Goal: Task Accomplishment & Management: Manage account settings

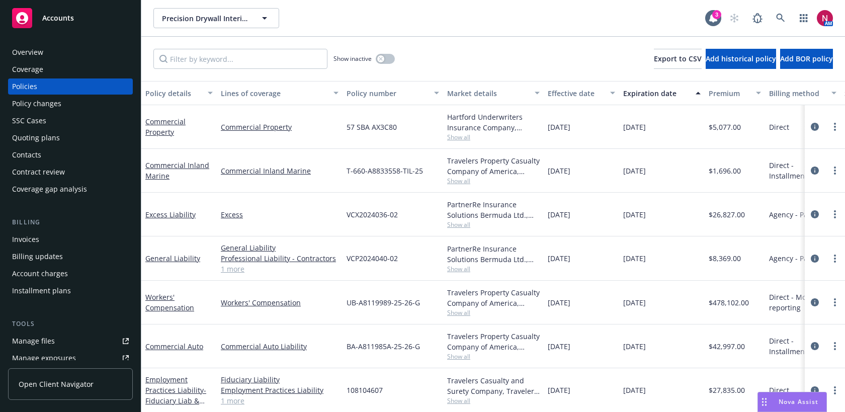
click at [250, 19] on button "Precision Drywall Interiors Inc" at bounding box center [216, 18] width 126 height 20
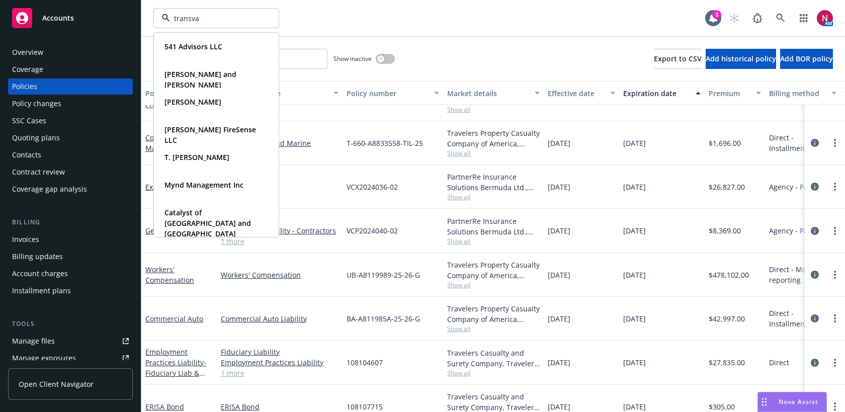
type input "transval"
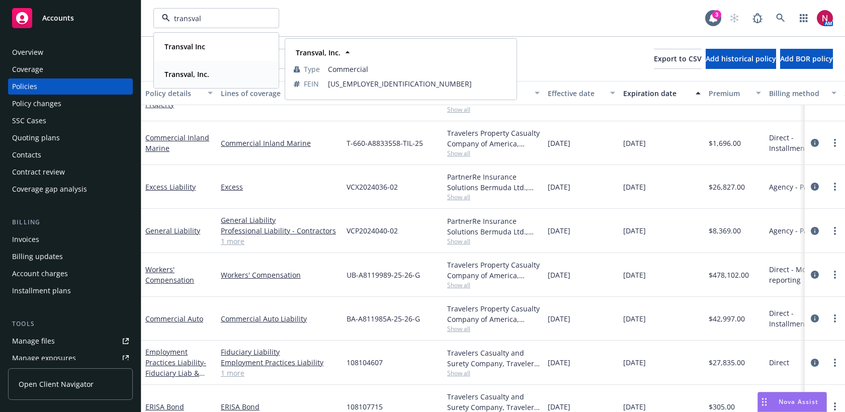
click at [227, 73] on div "Transval, Inc." at bounding box center [216, 74] width 112 height 15
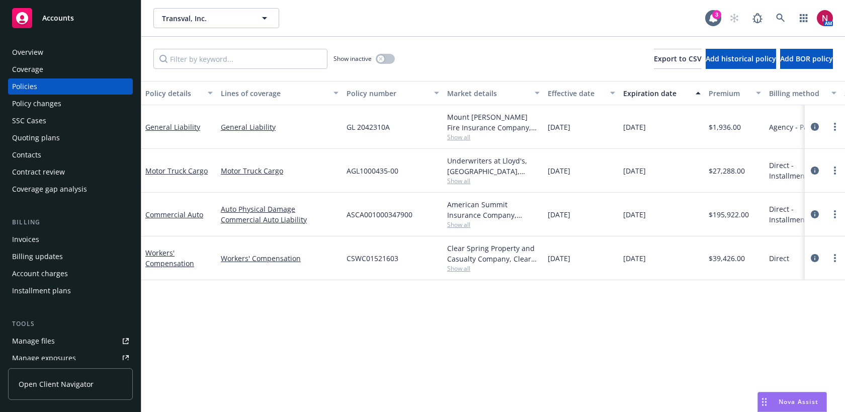
click at [451, 221] on span "Show all" at bounding box center [493, 224] width 93 height 9
click at [84, 343] on link "Manage files" at bounding box center [70, 341] width 125 height 16
click at [784, 17] on icon at bounding box center [780, 18] width 9 height 9
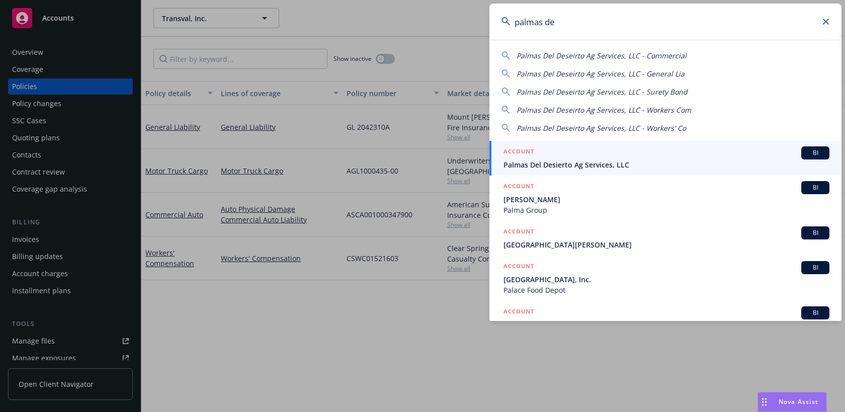
type input "palmas de"
click at [608, 165] on span "Palmas Del Desierto Ag Services, LLC" at bounding box center [666, 164] width 326 height 11
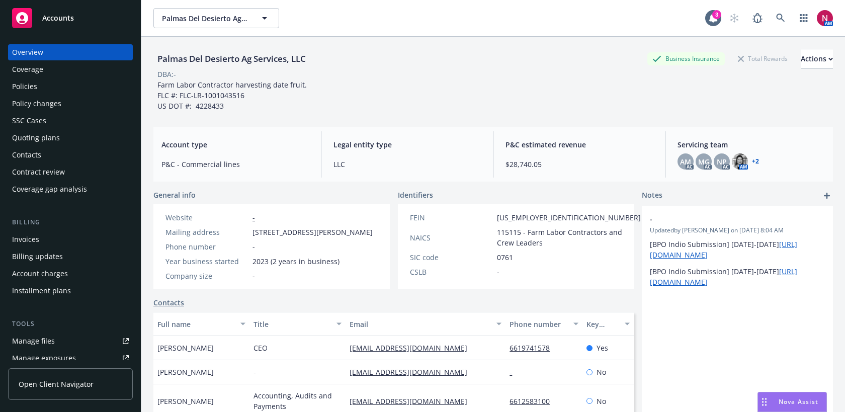
click at [49, 79] on div "Policies" at bounding box center [70, 86] width 117 height 16
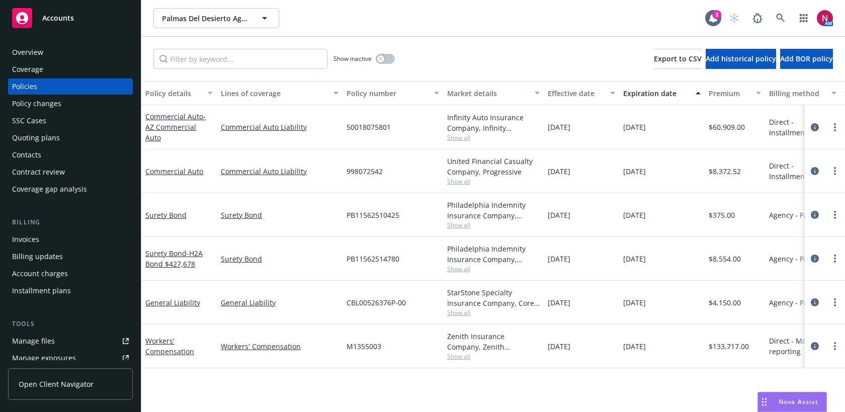
click at [50, 239] on div "Invoices" at bounding box center [70, 239] width 117 height 16
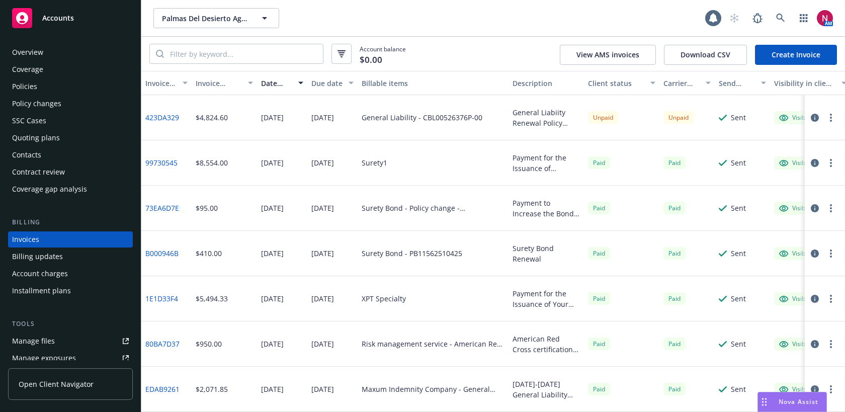
scroll to position [17, 0]
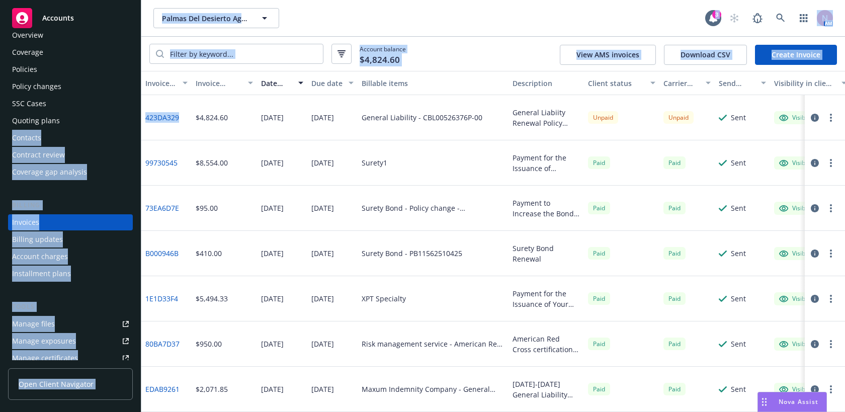
drag, startPoint x: 186, startPoint y: 114, endPoint x: 141, endPoint y: 114, distance: 45.3
click at [141, 114] on div "Accounts Overview Coverage Policies Policy changes SSC Cases Quoting plans Cont…" at bounding box center [422, 206] width 845 height 412
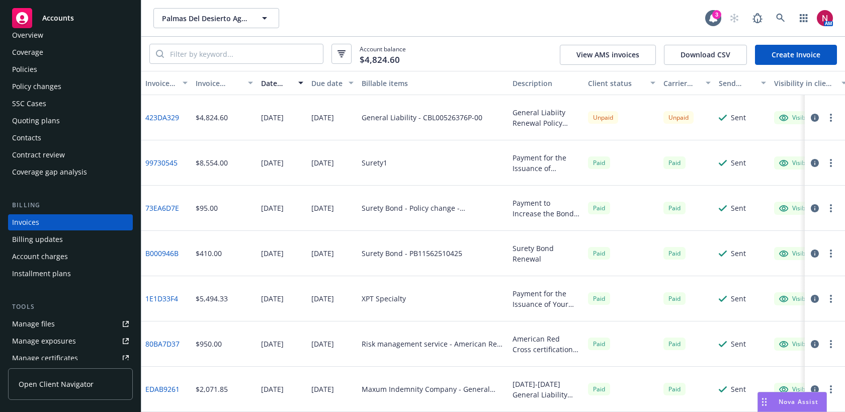
click at [189, 104] on div "423DA329" at bounding box center [166, 117] width 50 height 45
drag, startPoint x: 184, startPoint y: 115, endPoint x: 146, endPoint y: 115, distance: 37.7
click at [146, 115] on div "423DA329" at bounding box center [166, 117] width 50 height 45
copy link "423DA329"
click at [776, 19] on icon at bounding box center [780, 18] width 9 height 9
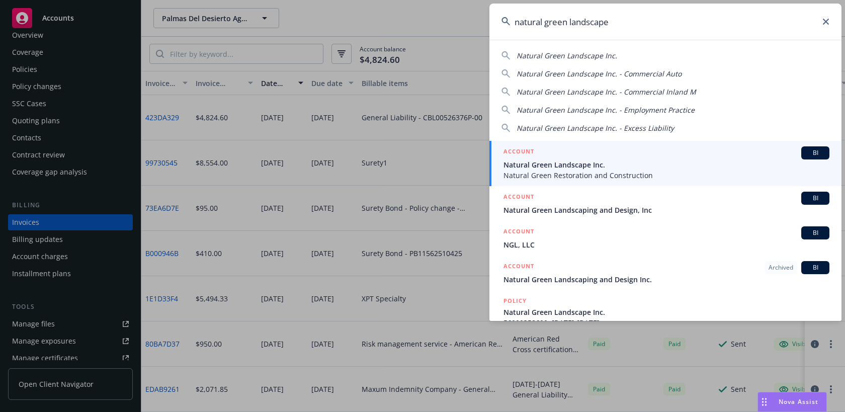
type input "natural green landscape"
click at [695, 169] on span "Natural Green Landscape Inc." at bounding box center [666, 164] width 326 height 11
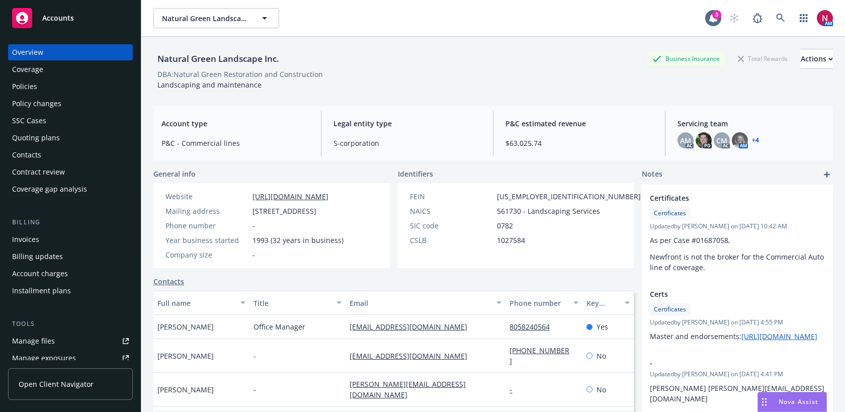
click at [68, 141] on div "Quoting plans" at bounding box center [70, 138] width 117 height 16
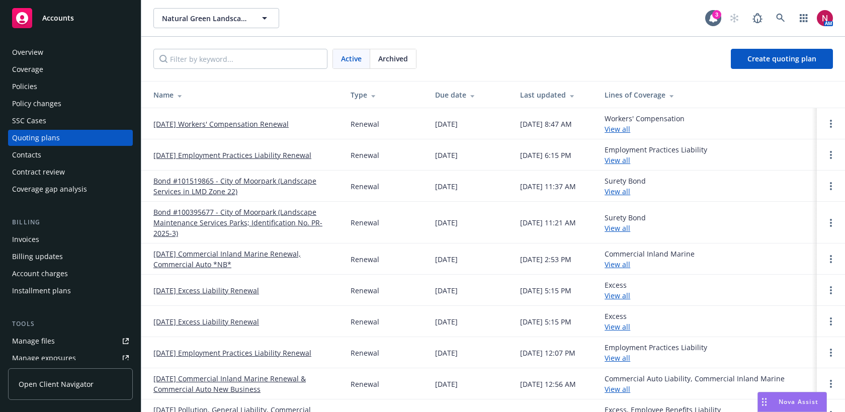
click at [393, 59] on span "Archived" at bounding box center [393, 58] width 30 height 11
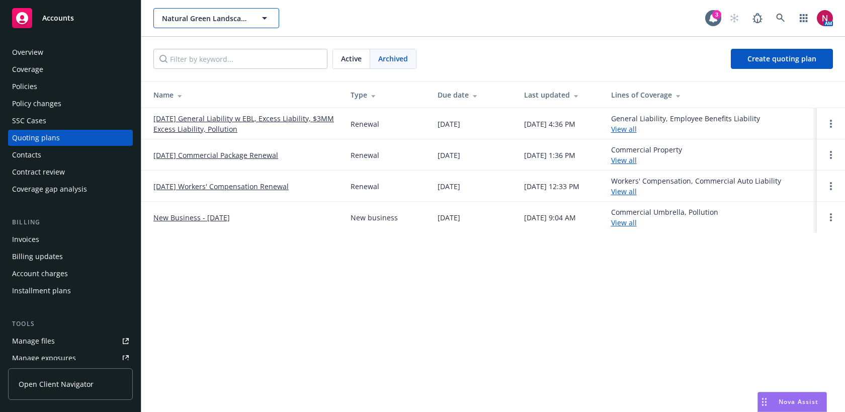
click at [216, 21] on div "Natural Green Landscape Inc. Natural Green Landscape Inc. Natural Green Restora…" at bounding box center [216, 18] width 126 height 20
click at [411, 26] on div "Natural Green Landscape Inc. Natural Green Landscape Inc. Natural Green Landsca…" at bounding box center [429, 18] width 552 height 20
click at [261, 20] on icon "button" at bounding box center [265, 18] width 12 height 12
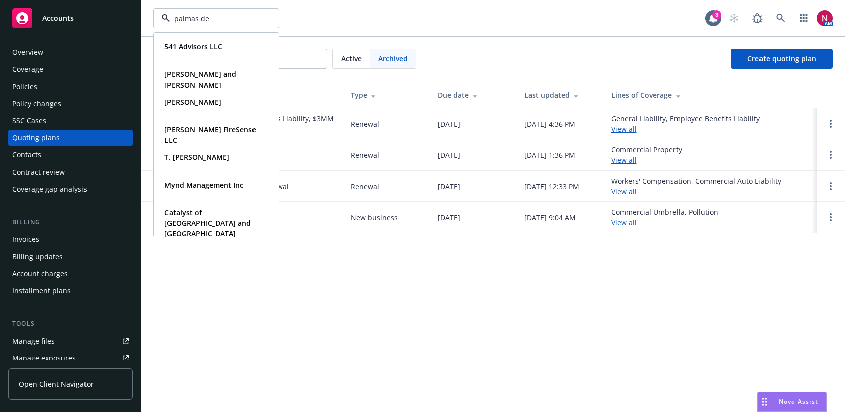
type input "palmas del"
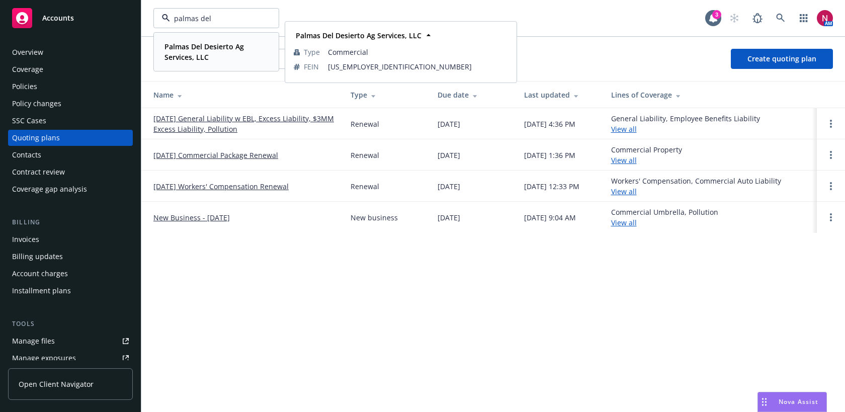
click at [228, 55] on span "Palmas Del Desierto Ag Services, LLC" at bounding box center [215, 51] width 102 height 21
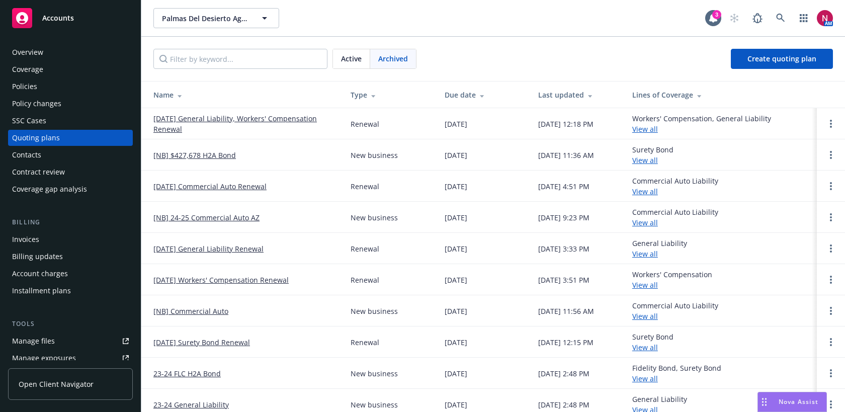
click at [64, 90] on div "Policies" at bounding box center [70, 86] width 117 height 16
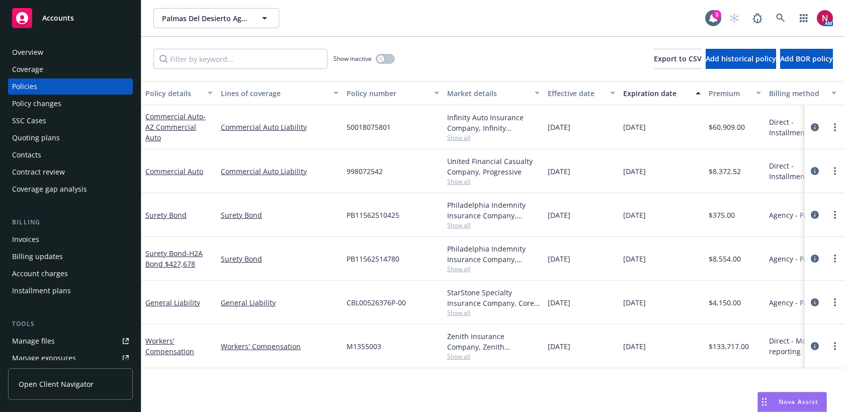
click at [456, 313] on span "Show all" at bounding box center [493, 312] width 93 height 9
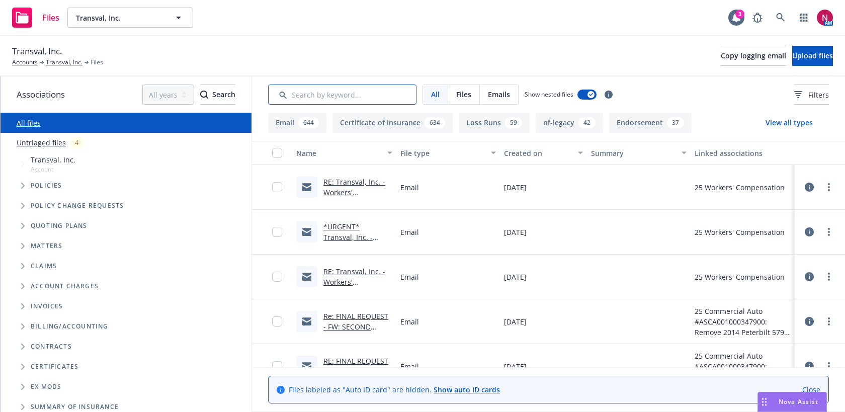
click at [367, 95] on input "Search by keyword..." at bounding box center [342, 94] width 148 height 20
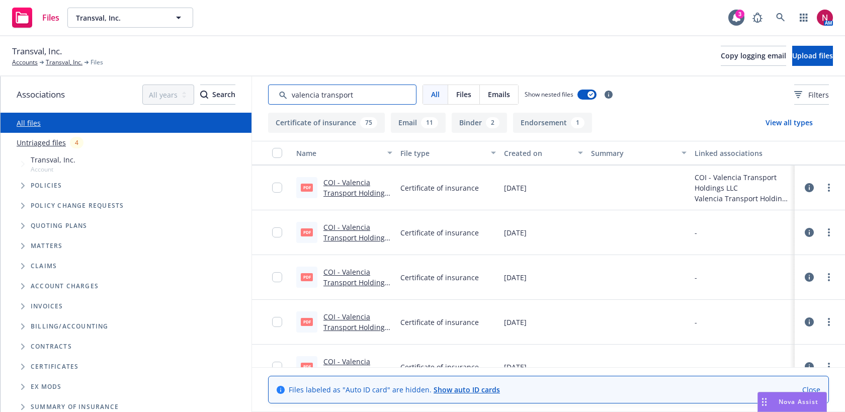
scroll to position [198, 0]
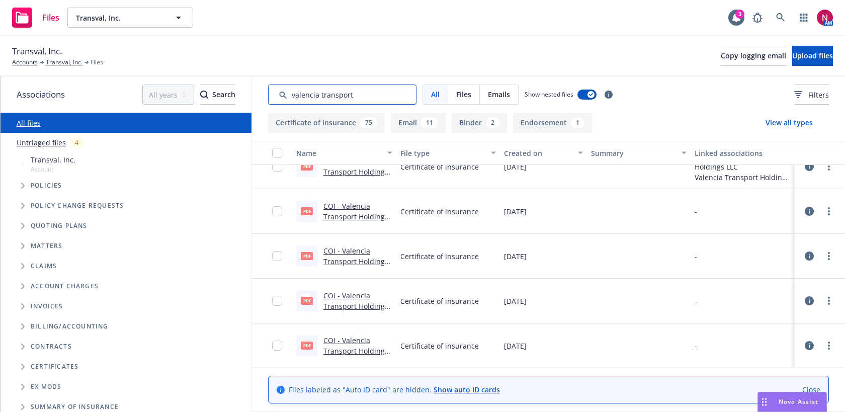
type input "valencia transport"
click at [529, 125] on button "Endorsement 1" at bounding box center [552, 123] width 79 height 20
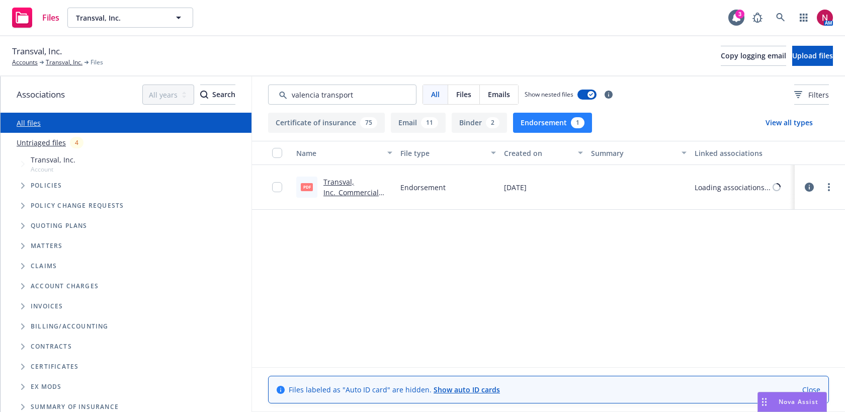
scroll to position [0, 0]
click at [467, 121] on button "Binder 2" at bounding box center [479, 123] width 55 height 20
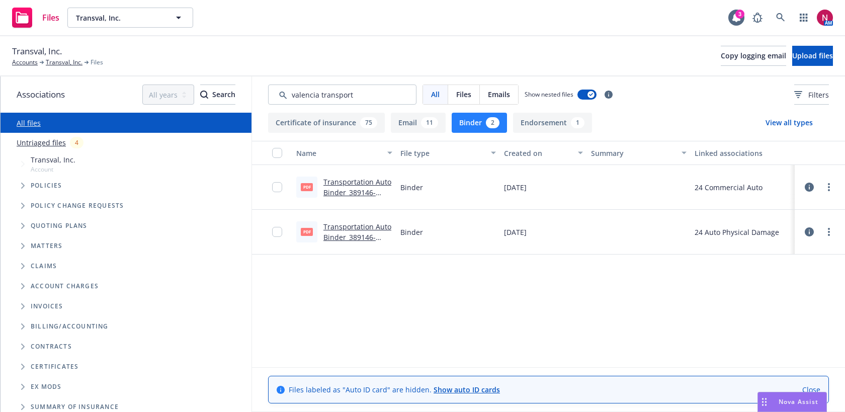
click at [410, 119] on button "Email 11" at bounding box center [418, 123] width 55 height 20
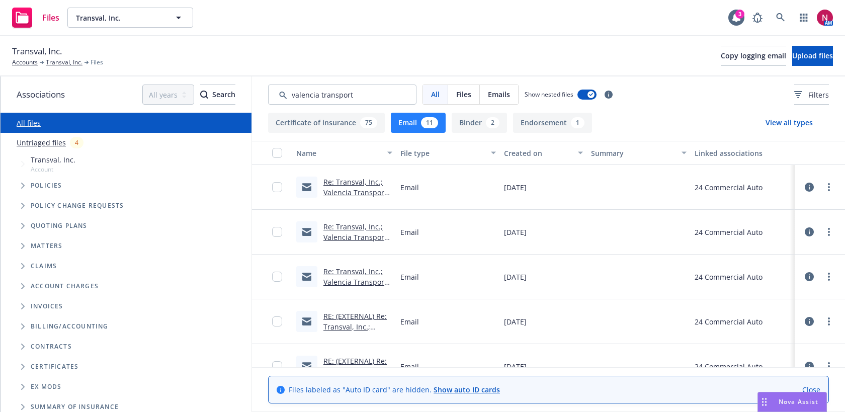
click at [371, 196] on link "Re: Transval, Inc.; Valencia Transport Holdings, LLC TC-CRO-001601-24" at bounding box center [354, 197] width 63 height 41
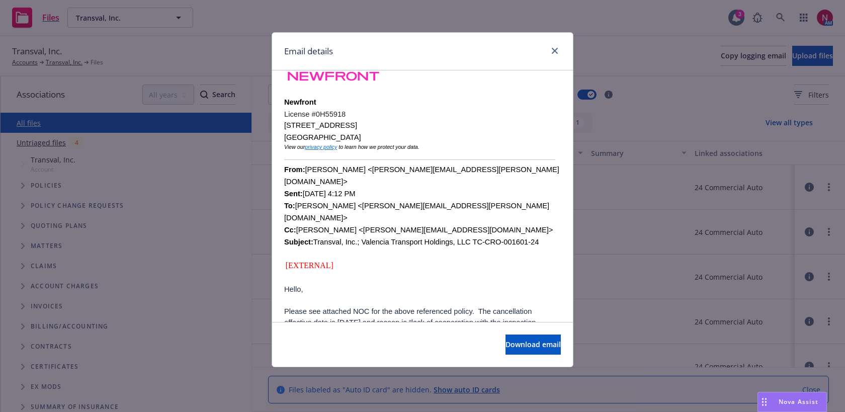
scroll to position [452, 0]
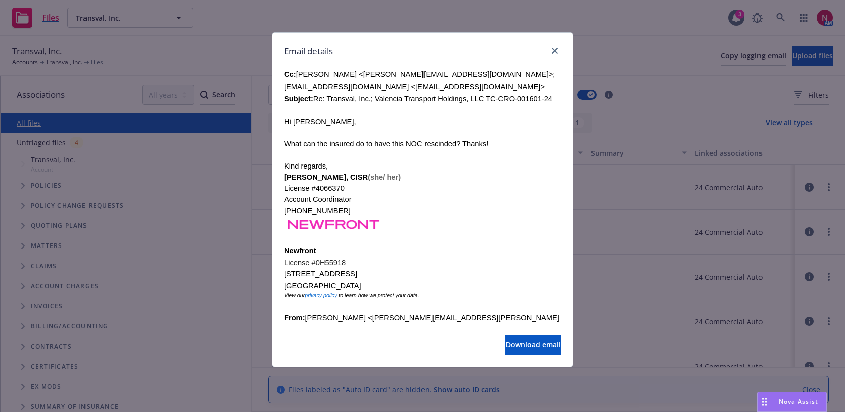
click at [558, 45] on div at bounding box center [553, 51] width 16 height 13
click at [556, 52] on icon "close" at bounding box center [555, 51] width 6 height 6
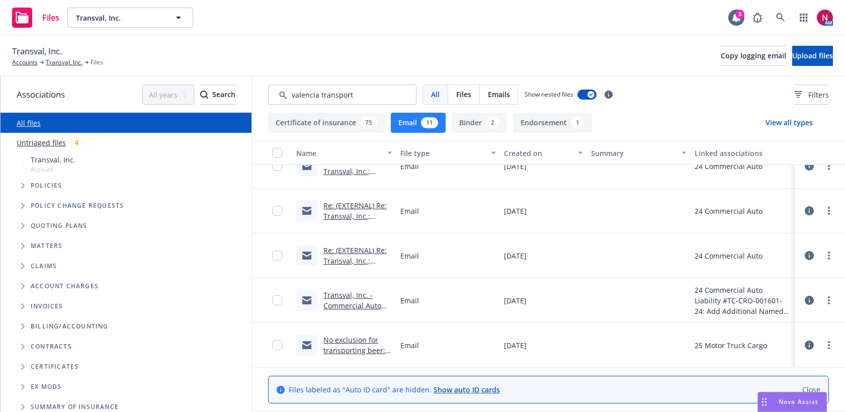
scroll to position [288, 0]
click at [358, 345] on link "No exclusion for transporting beer: Transval (AGL1000435-00): Questions" at bounding box center [354, 360] width 62 height 52
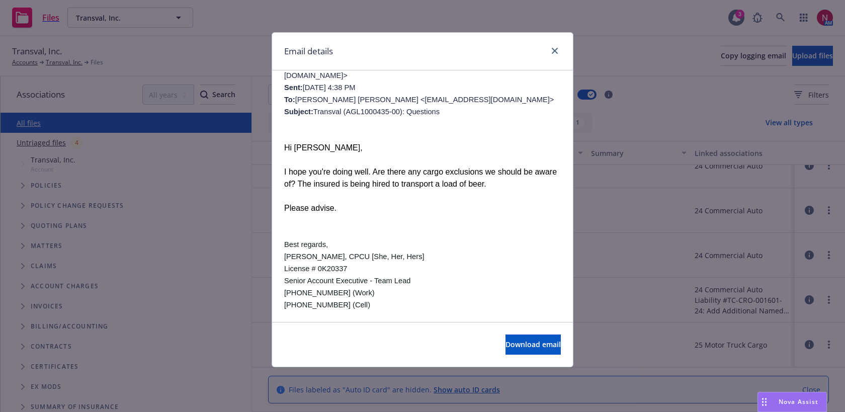
scroll to position [681, 0]
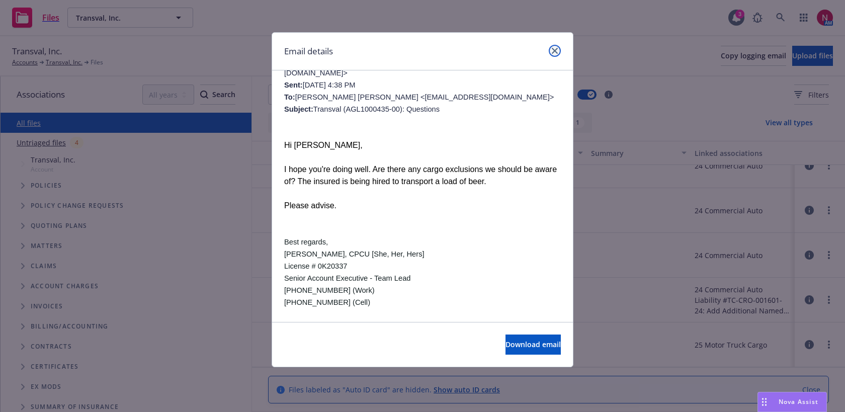
click at [554, 50] on icon "close" at bounding box center [555, 51] width 6 height 6
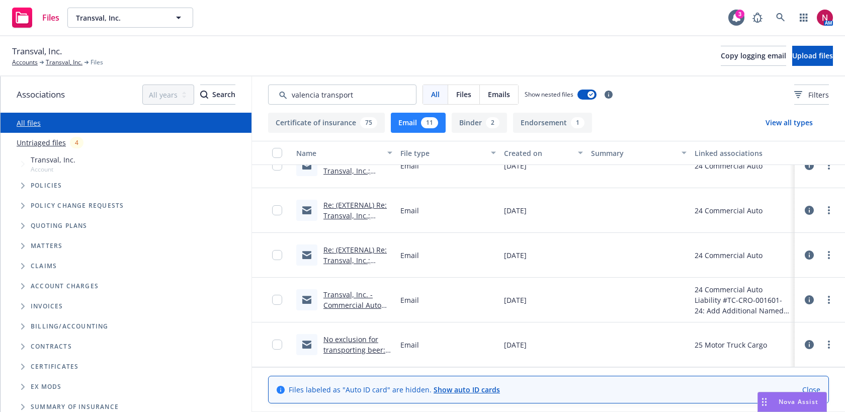
click at [340, 302] on link "Transval, Inc. - Commercial Auto Liability #TC-CRO-001601-24: Add Additional Na…" at bounding box center [356, 331] width 67 height 83
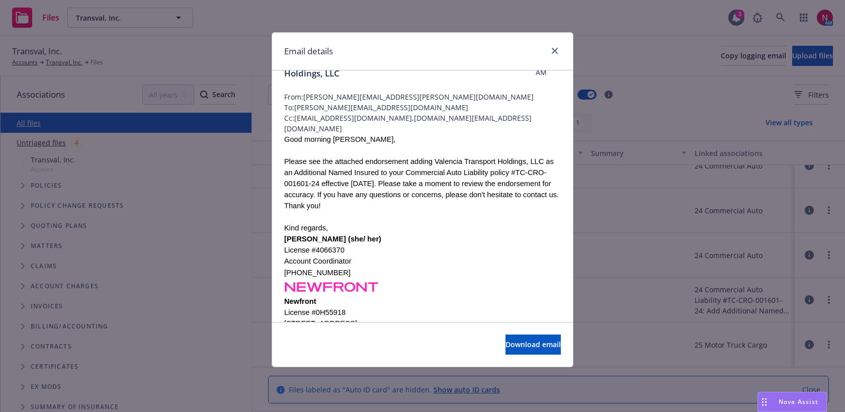
scroll to position [80, 0]
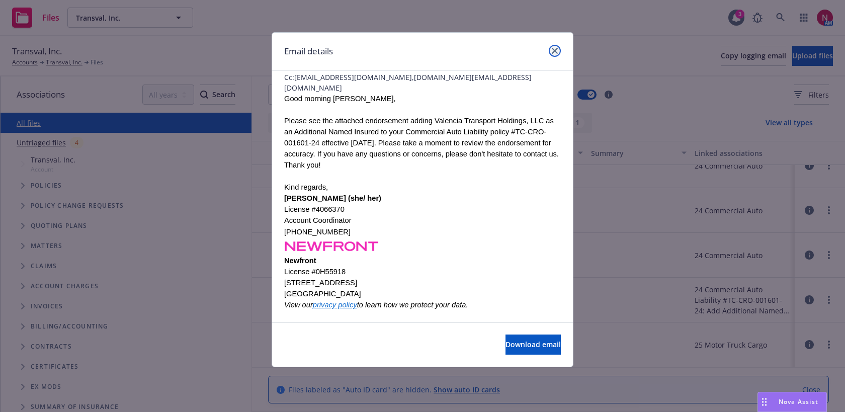
click at [554, 49] on icon "close" at bounding box center [555, 51] width 6 height 6
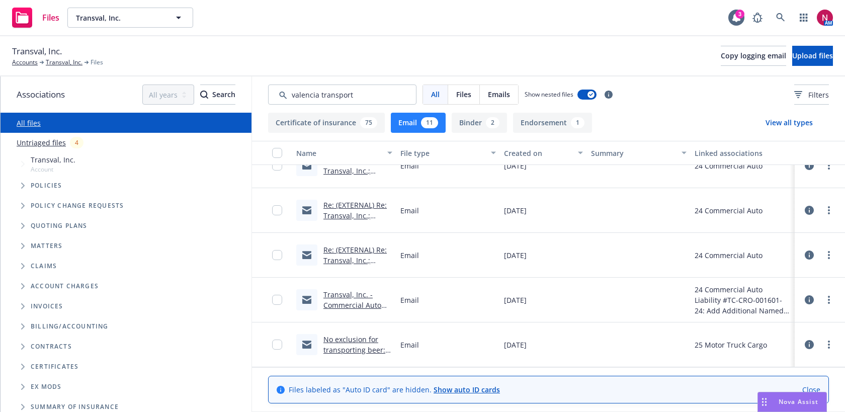
click at [341, 259] on link "Re: (EXTERNAL) Re: Transval, Inc.; Valencia Transport Holdings, LLC TC-CRO-0016…" at bounding box center [354, 271] width 63 height 52
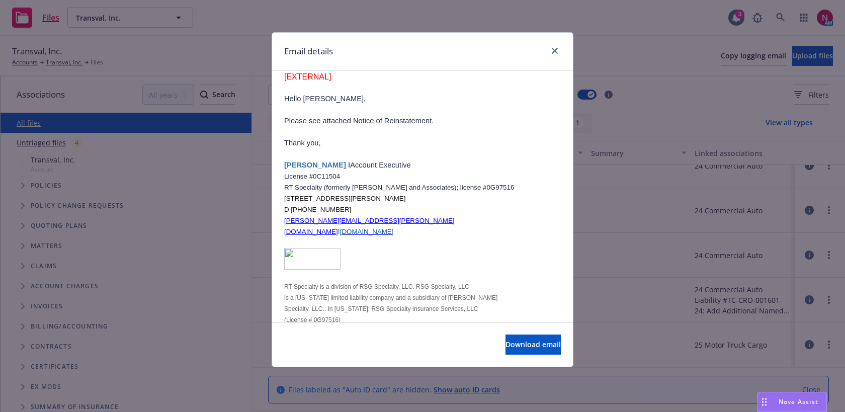
scroll to position [1253, 0]
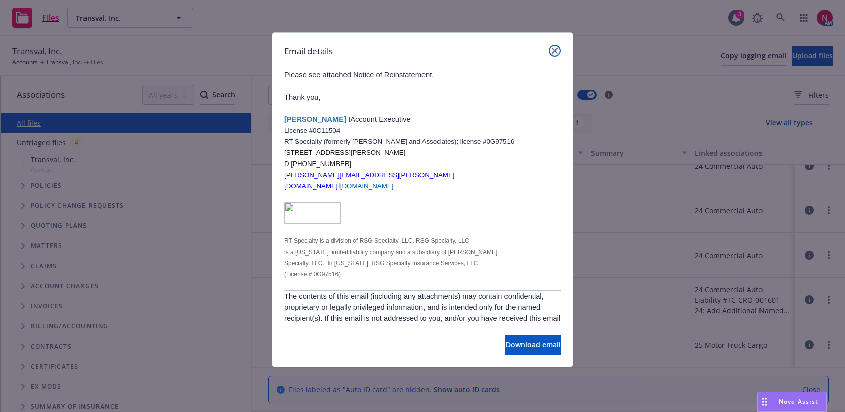
click at [555, 48] on icon "close" at bounding box center [555, 51] width 6 height 6
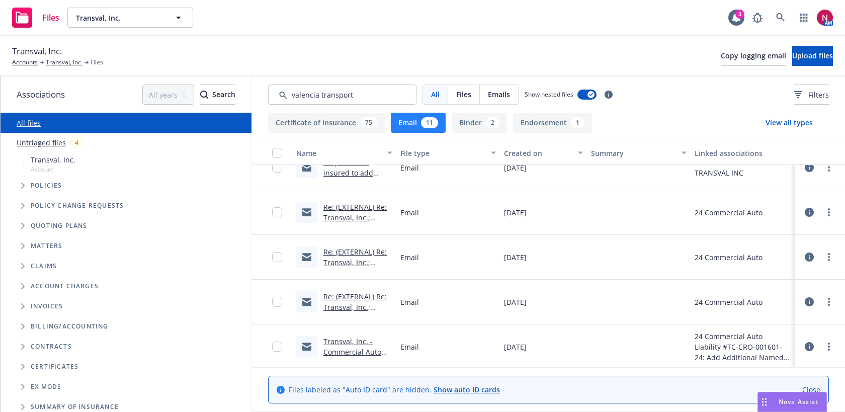
scroll to position [234, 0]
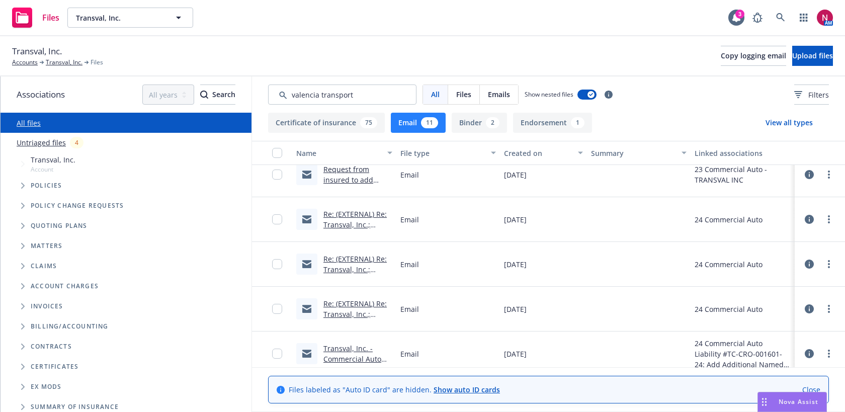
click at [350, 264] on link "Re: (EXTERNAL) Re: Transval, Inc.; Valencia Transport Holdings, LLC TC-CRO-0016…" at bounding box center [354, 280] width 63 height 52
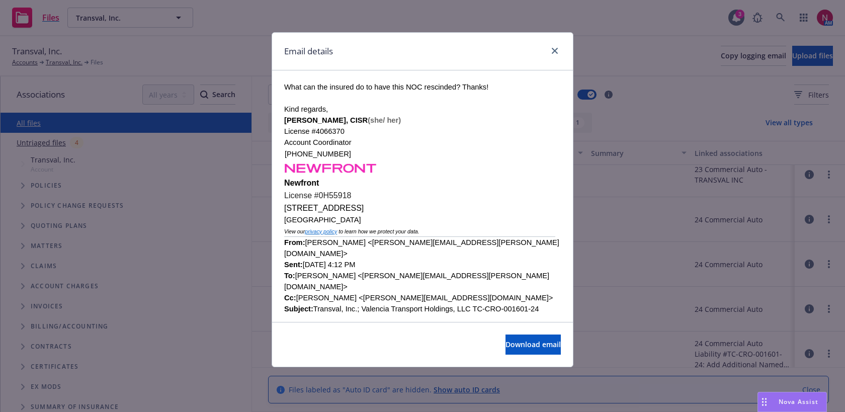
scroll to position [2126, 0]
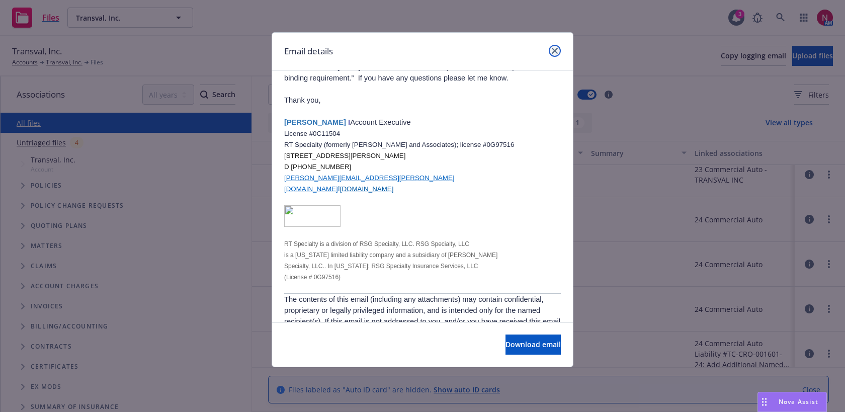
click at [555, 51] on icon "close" at bounding box center [555, 51] width 6 height 6
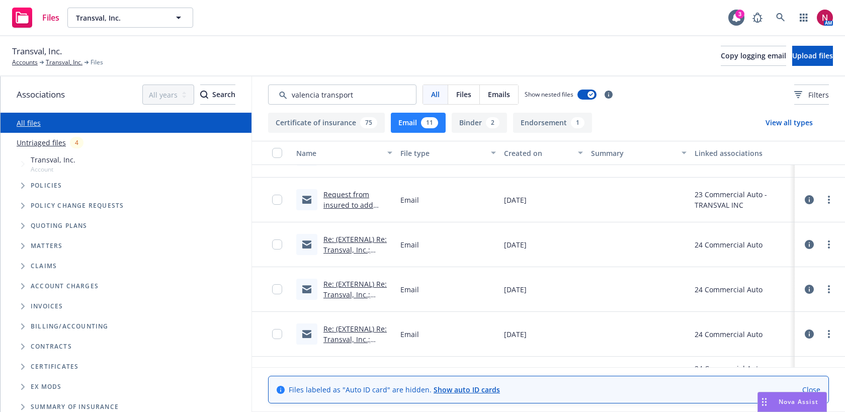
scroll to position [205, 0]
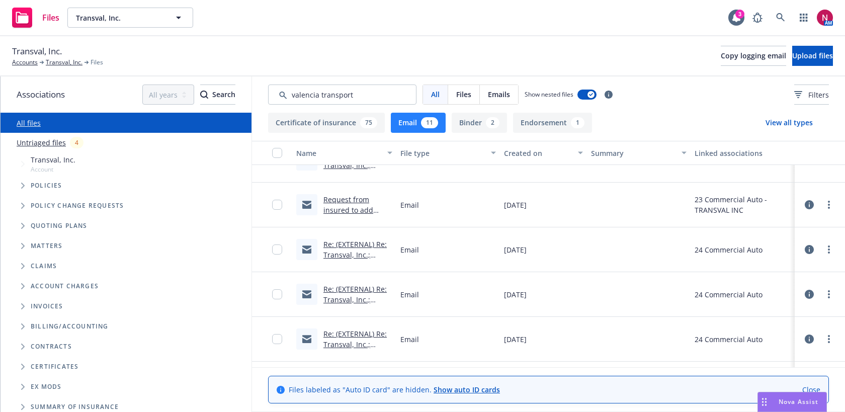
click at [340, 210] on link "Request from insured to add Valencia Transport Holding LLC as Additional Named …" at bounding box center [354, 226] width 63 height 62
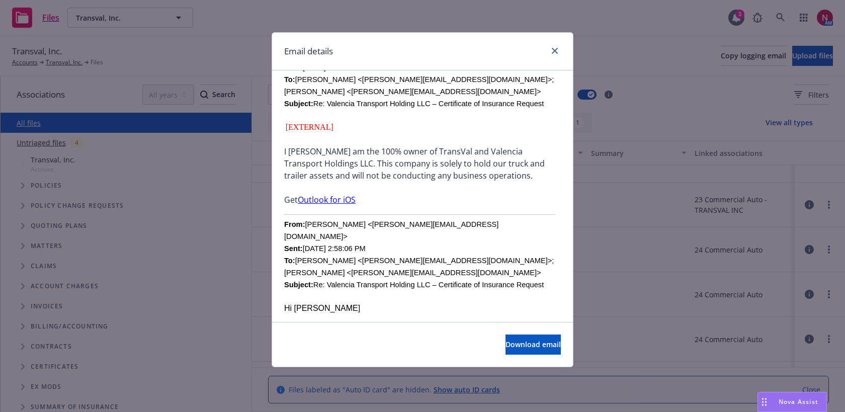
scroll to position [339, 0]
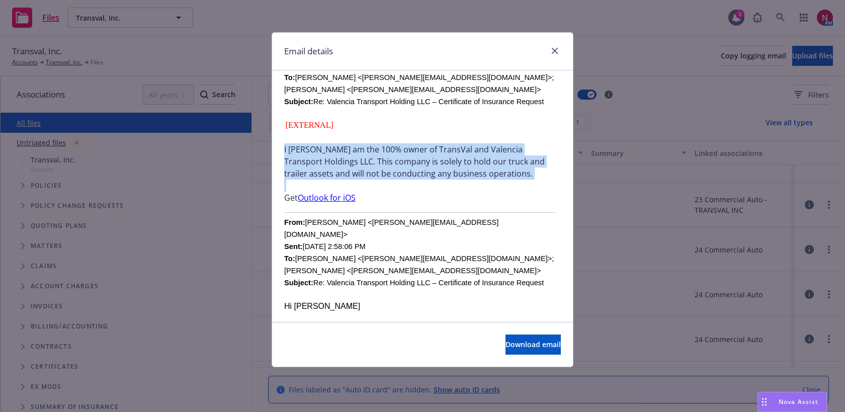
drag, startPoint x: 283, startPoint y: 136, endPoint x: 489, endPoint y: 171, distance: 209.2
copy div "I Jaime Valencia am the 100% owner of TransVal and Valencia Transport Holdings …"
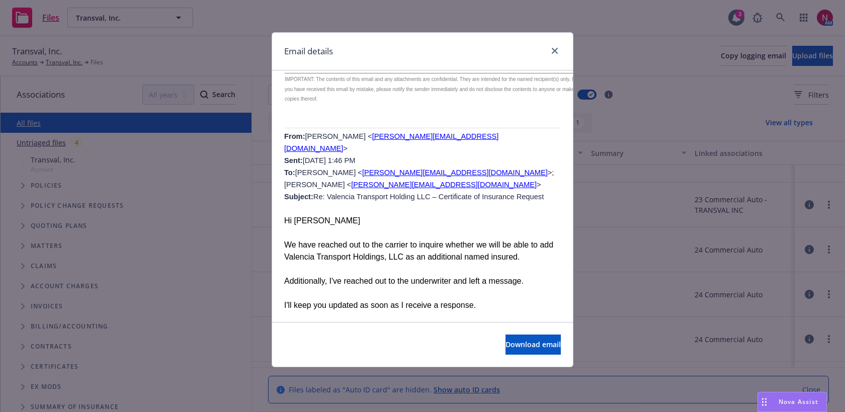
scroll to position [2036, 0]
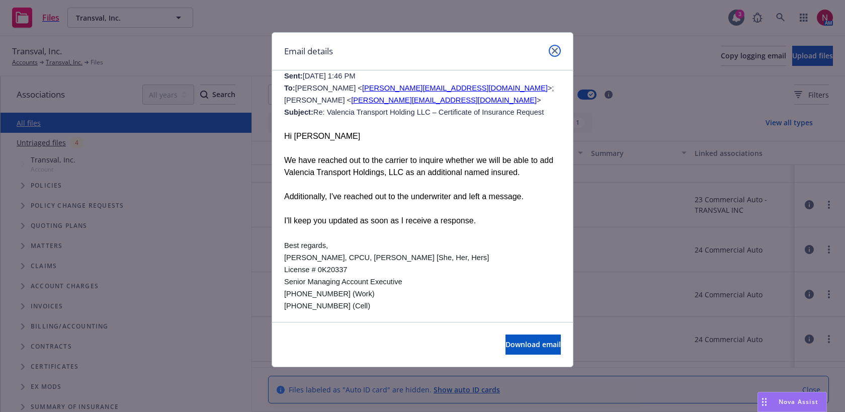
click at [554, 49] on icon "close" at bounding box center [555, 51] width 6 height 6
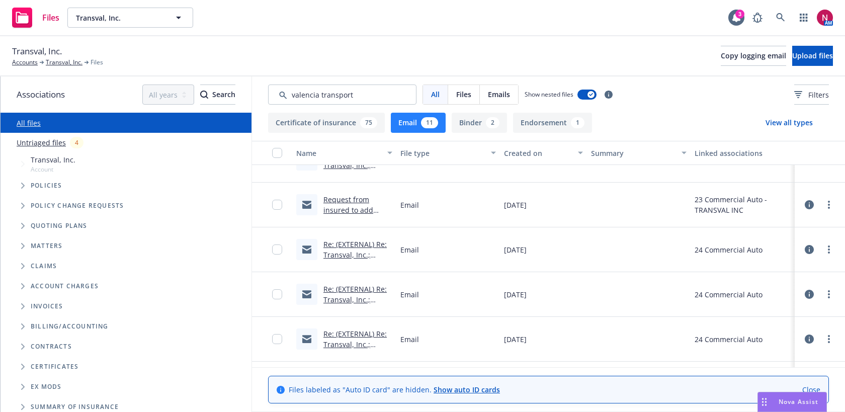
click at [342, 212] on link "Request from insured to add Valencia Transport Holding LLC as Additional Named …" at bounding box center [354, 226] width 63 height 62
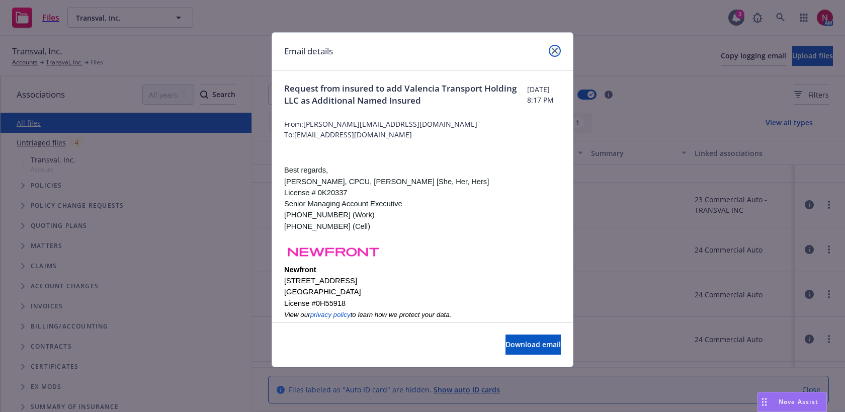
click at [552, 48] on icon "close" at bounding box center [555, 51] width 6 height 6
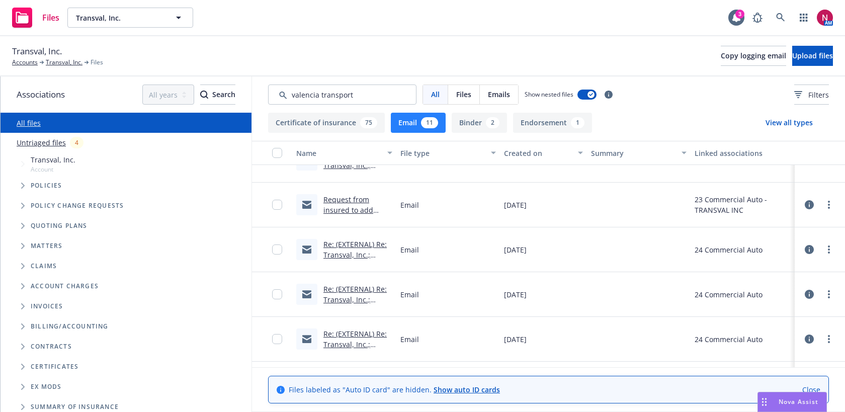
click at [365, 329] on link "Re: (EXTERNAL) Re: Transval, Inc.; Valencia Transport Holdings, LLC TC-CRO-0016…" at bounding box center [354, 355] width 63 height 52
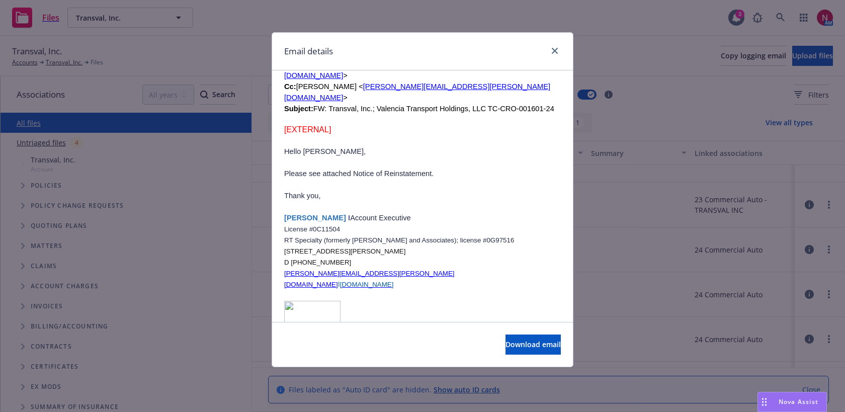
scroll to position [1253, 0]
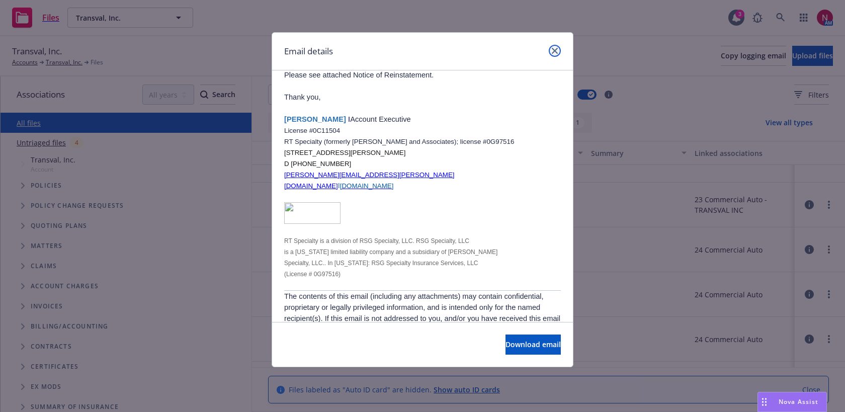
click at [554, 50] on icon "close" at bounding box center [555, 51] width 6 height 6
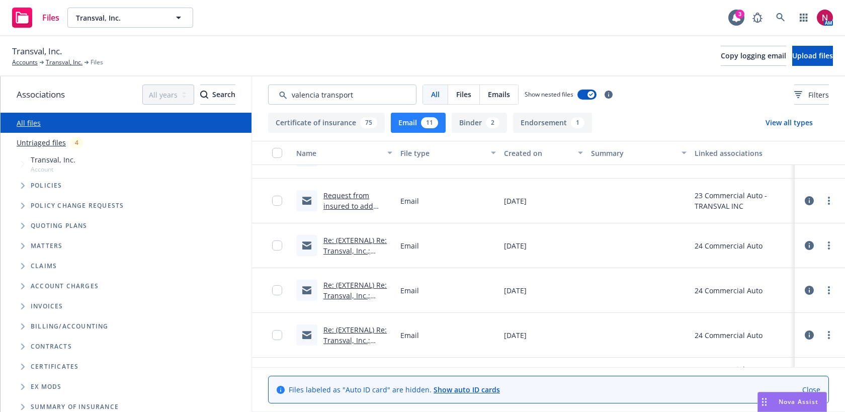
scroll to position [210, 0]
click at [103, 206] on span "Policy change requests" at bounding box center [77, 206] width 93 height 6
click at [24, 208] on icon "Tree Example" at bounding box center [23, 206] width 4 height 6
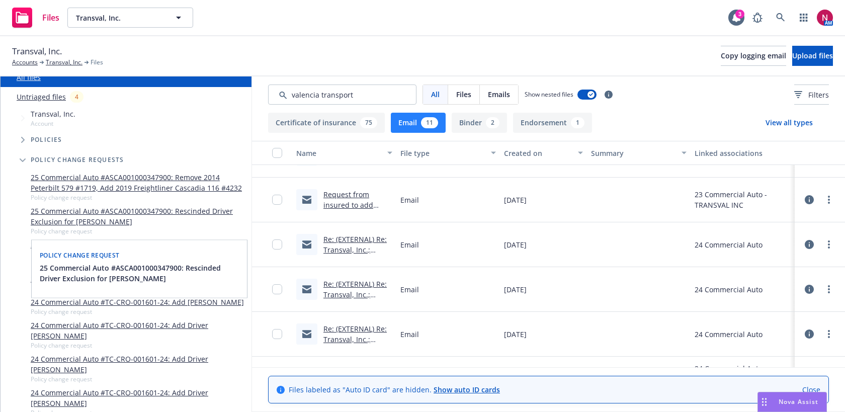
scroll to position [47, 0]
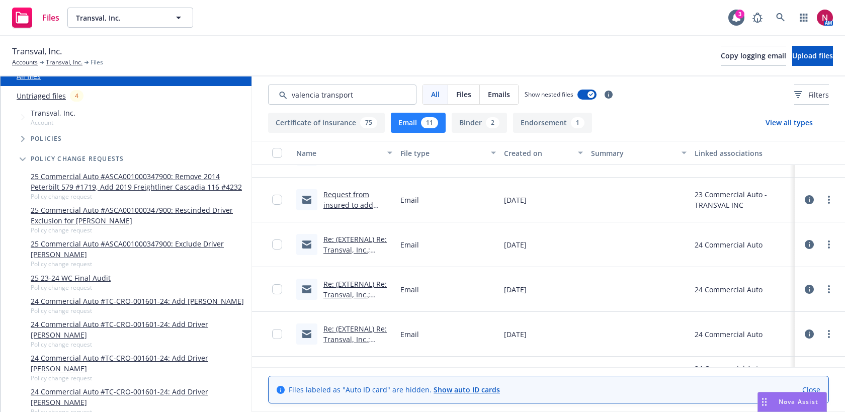
click at [547, 119] on button "Endorsement 1" at bounding box center [552, 123] width 79 height 20
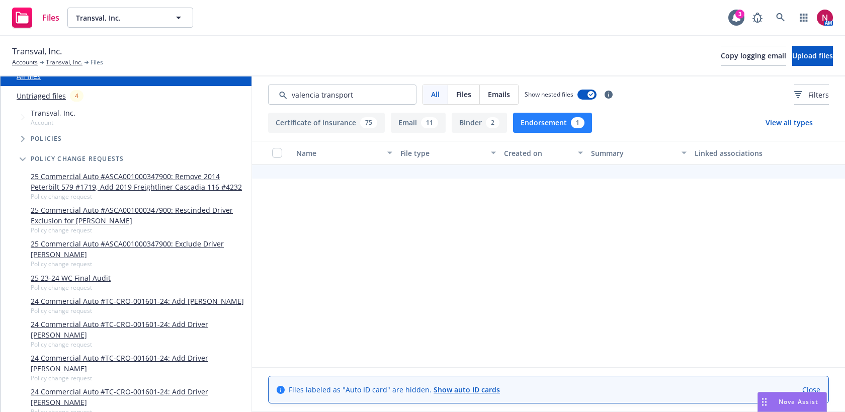
scroll to position [0, 0]
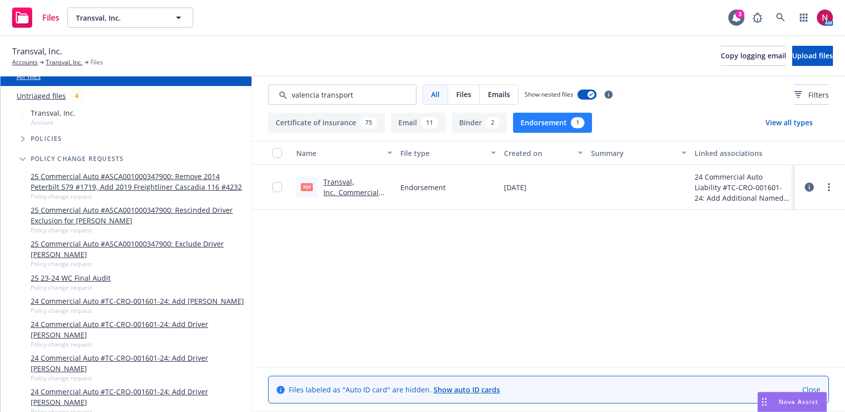
click at [354, 198] on div "pdf Transval, Inc._Commercial Auto Liability #TC-CRO-001601-24_Add Additional N…" at bounding box center [344, 187] width 104 height 45
click at [352, 193] on link "Transval, Inc._Commercial Auto Liability #TC-CRO-001601-24_Add Additional Named…" at bounding box center [357, 224] width 68 height 94
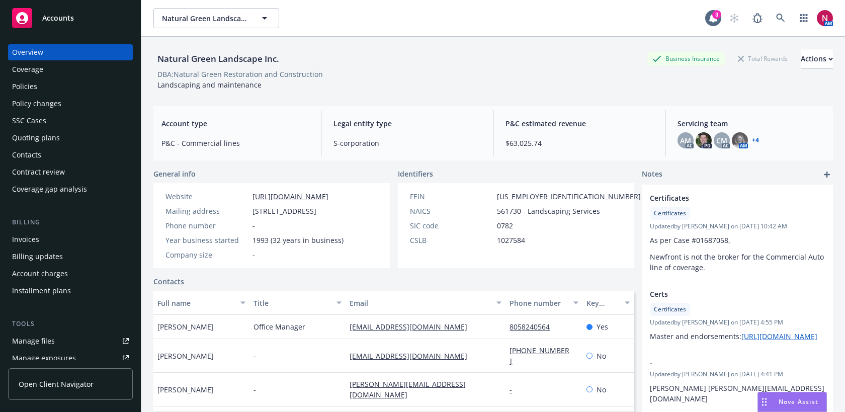
click at [47, 85] on div "Policies" at bounding box center [70, 86] width 117 height 16
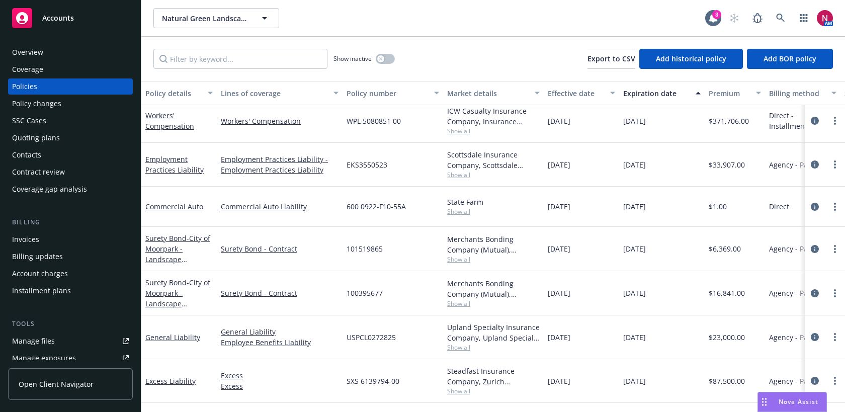
scroll to position [81, 0]
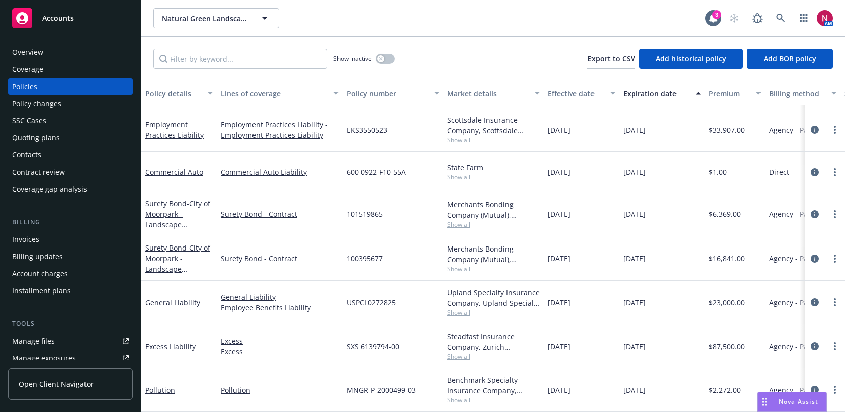
click at [460, 400] on span "Show all" at bounding box center [493, 400] width 93 height 9
click at [815, 387] on icon "circleInformation" at bounding box center [815, 390] width 8 height 8
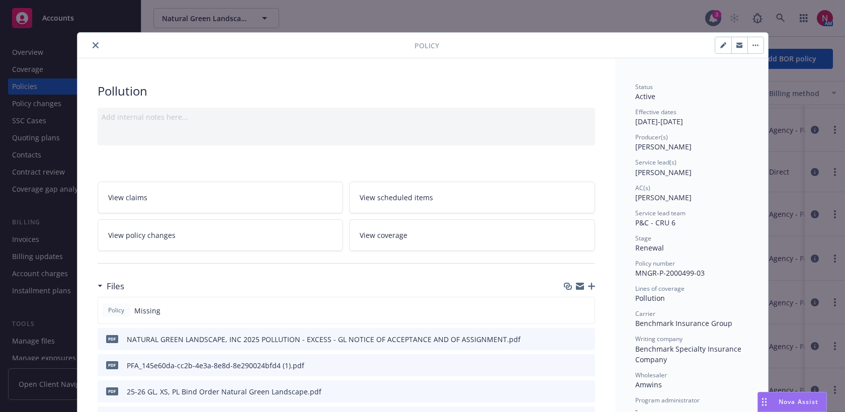
click at [97, 46] on icon "close" at bounding box center [96, 45] width 6 height 6
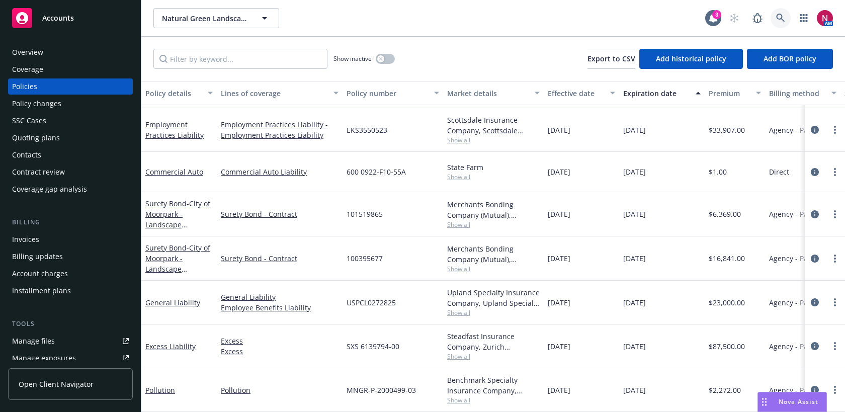
click at [772, 20] on link at bounding box center [780, 18] width 20 height 20
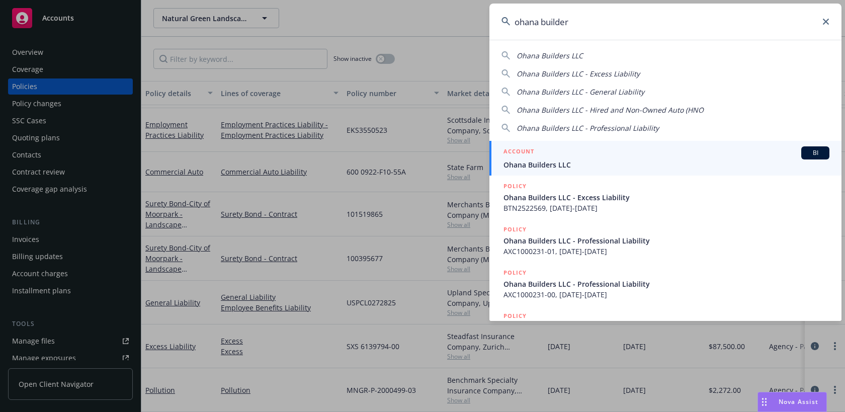
type input "ohana builder"
click at [660, 151] on div "ACCOUNT BI" at bounding box center [666, 152] width 326 height 13
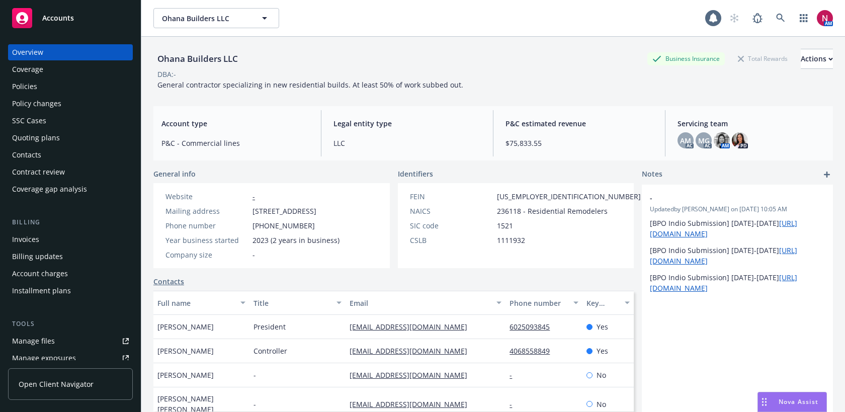
click at [65, 94] on div "Policies" at bounding box center [70, 86] width 117 height 16
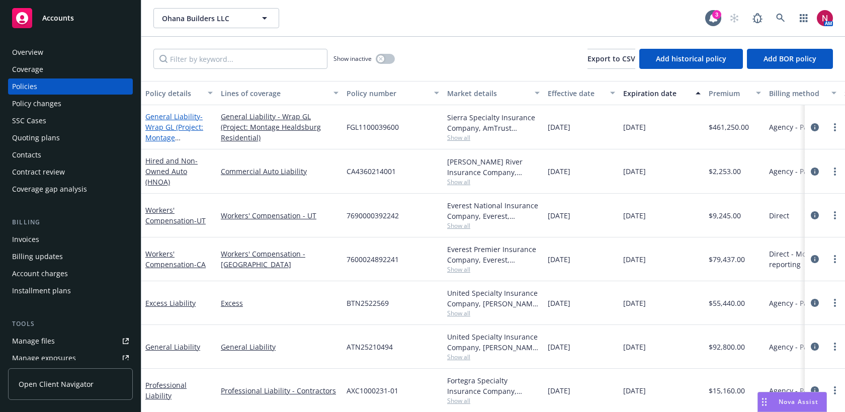
click at [189, 128] on span "- Wrap GL (Project: Montage Healdsburg Residential)" at bounding box center [174, 138] width 58 height 52
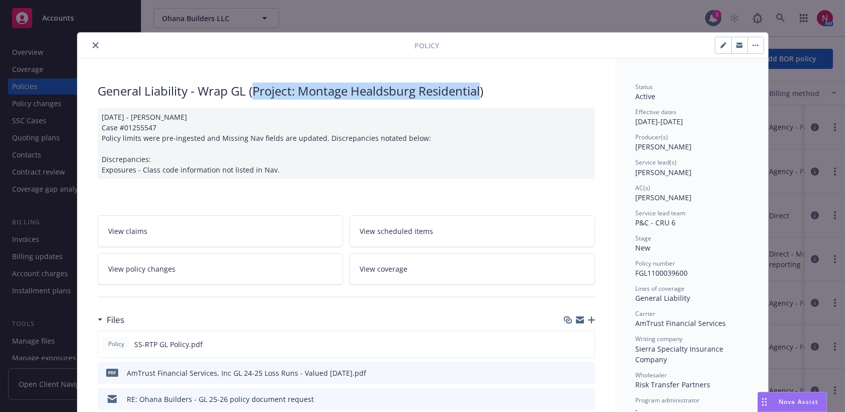
drag, startPoint x: 253, startPoint y: 92, endPoint x: 481, endPoint y: 95, distance: 227.8
click at [481, 95] on div "General Liability - Wrap GL (Project: Montage Healdsburg Residential)" at bounding box center [346, 90] width 497 height 17
copy div "Project: Montage Healdsburg Residential"
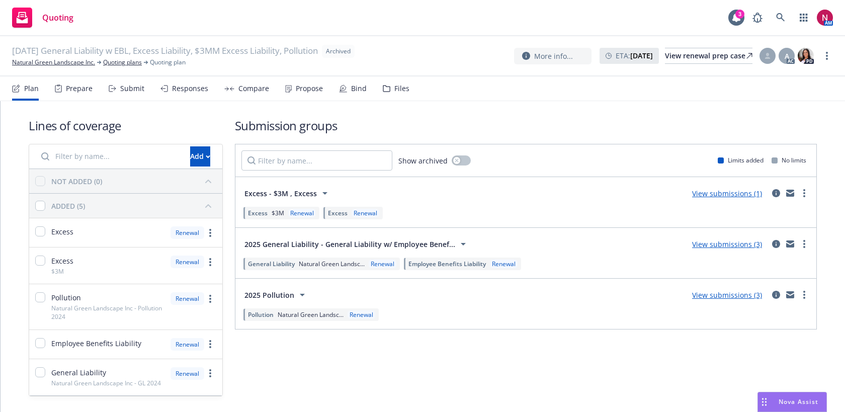
click at [395, 93] on div "Files" at bounding box center [401, 88] width 15 height 8
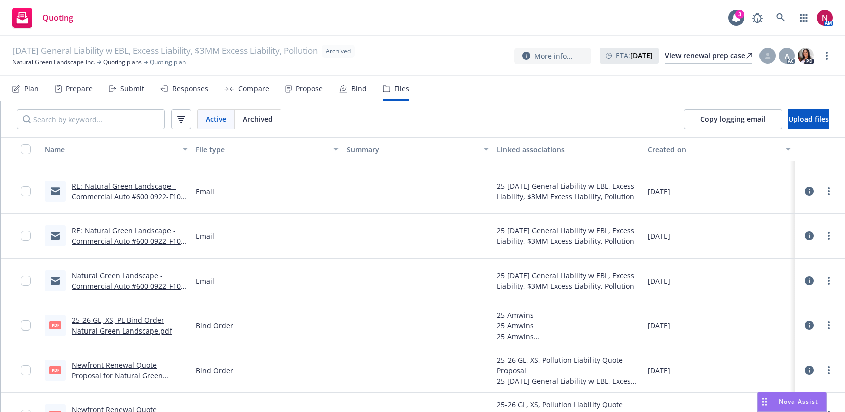
scroll to position [615, 0]
click at [144, 360] on link "Newfront Renewal Quote Proposal for Natural Green Landscape, Inc, General Liabi…" at bounding box center [129, 385] width 114 height 52
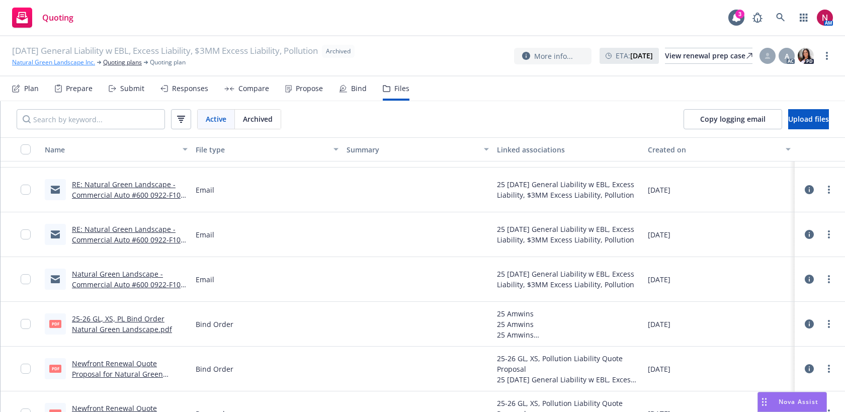
click at [63, 60] on link "Natural Green Landscape Inc." at bounding box center [53, 62] width 83 height 9
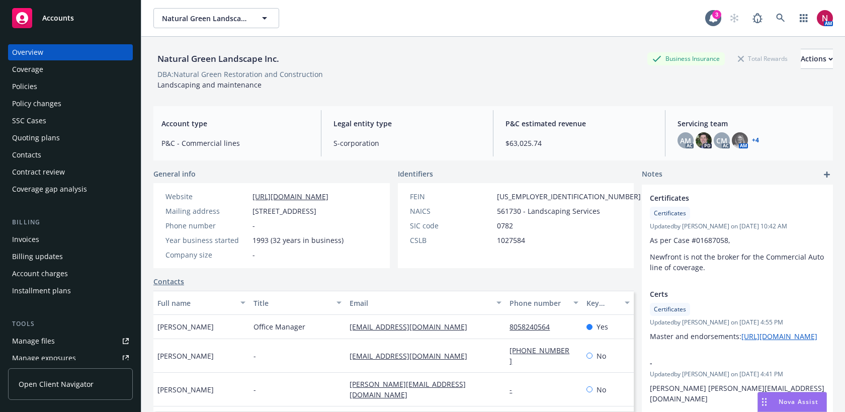
click at [36, 87] on div "Policies" at bounding box center [24, 86] width 25 height 16
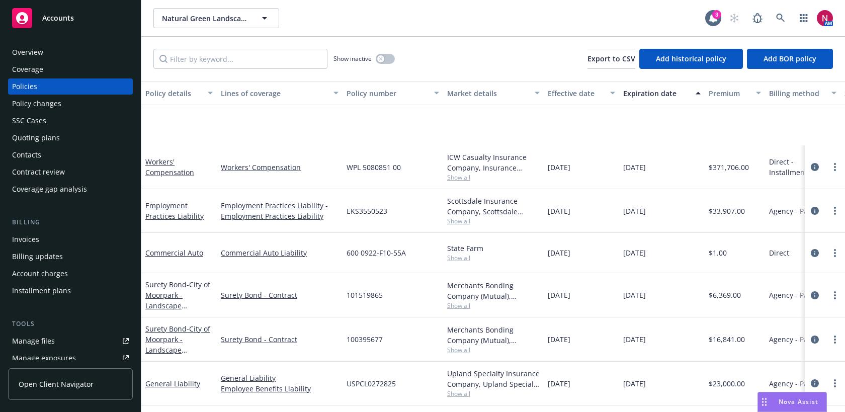
scroll to position [81, 0]
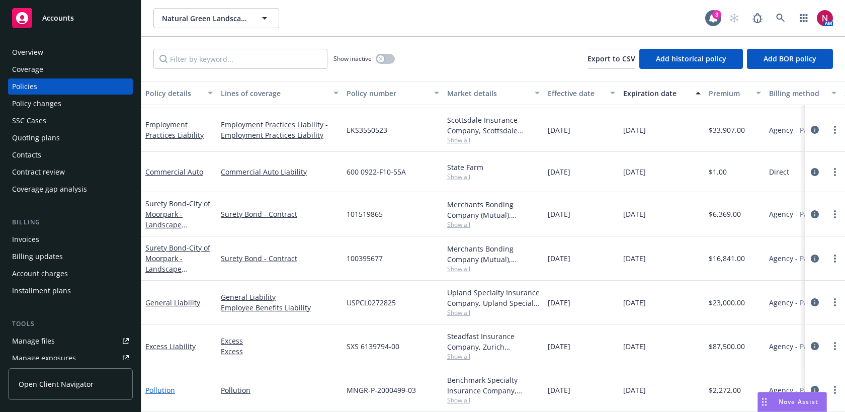
click at [169, 389] on link "Pollution" at bounding box center [160, 390] width 30 height 10
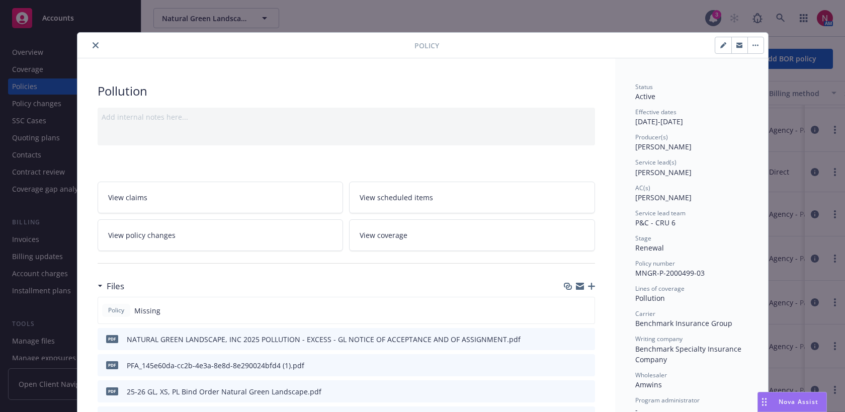
click at [582, 286] on icon "button" at bounding box center [580, 287] width 8 height 5
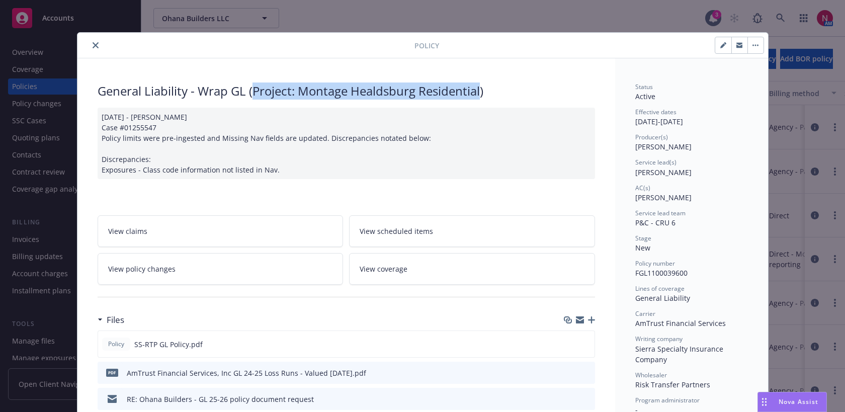
click at [97, 42] on icon "close" at bounding box center [96, 45] width 6 height 6
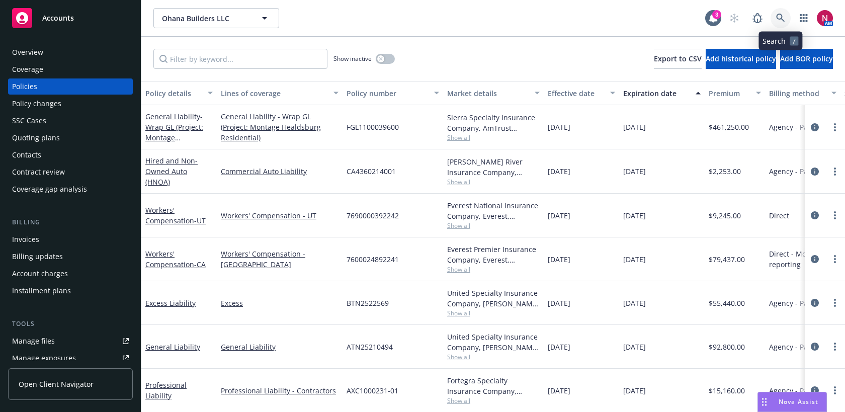
click at [778, 14] on icon at bounding box center [780, 18] width 9 height 9
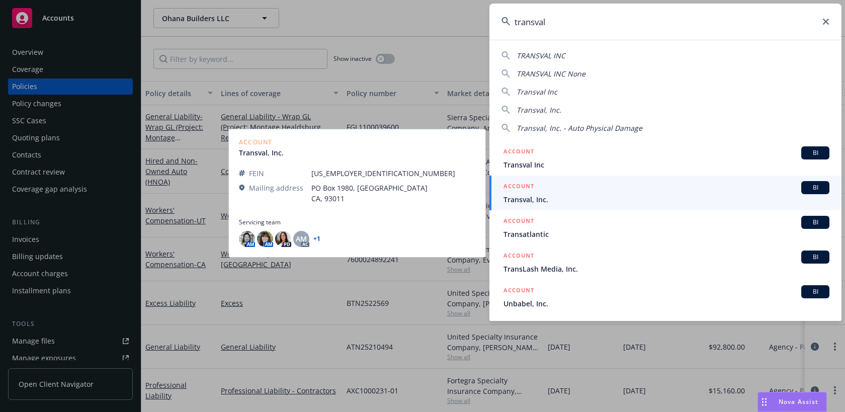
type input "transval"
click at [572, 199] on span "Transval, Inc." at bounding box center [666, 199] width 326 height 11
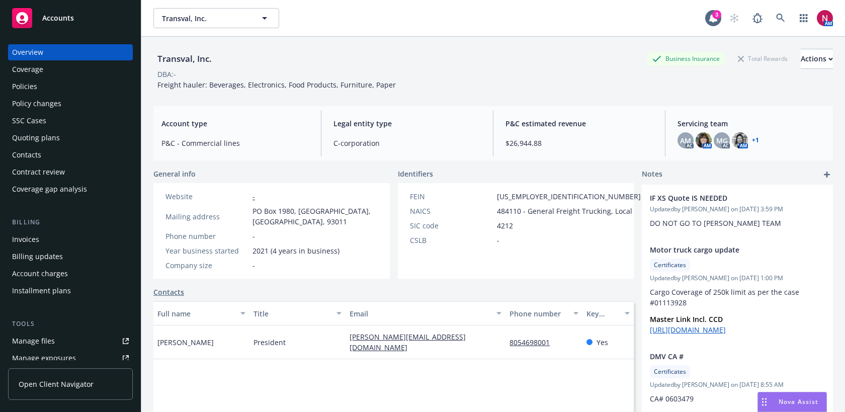
click at [74, 345] on link "Manage files" at bounding box center [70, 341] width 125 height 16
click at [782, 17] on icon at bounding box center [780, 18] width 9 height 9
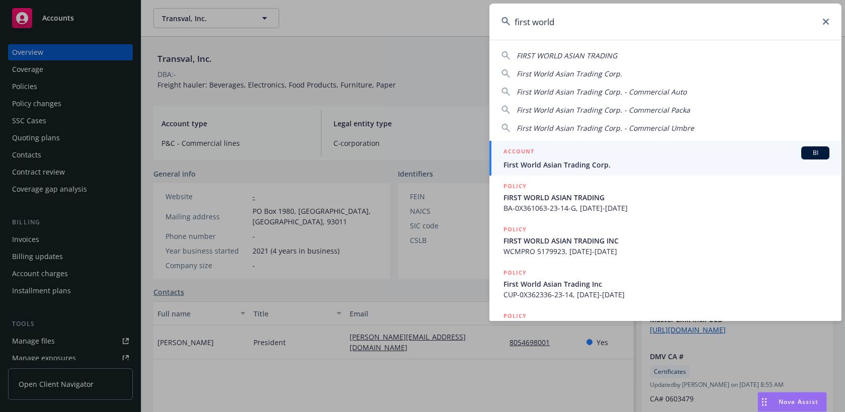
type input "first world"
click at [654, 157] on div "ACCOUNT BI" at bounding box center [666, 152] width 326 height 13
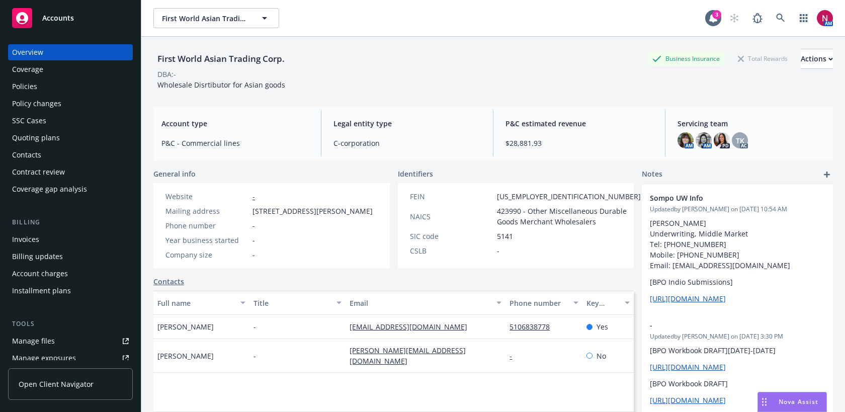
click at [52, 136] on div "Quoting plans" at bounding box center [36, 138] width 48 height 16
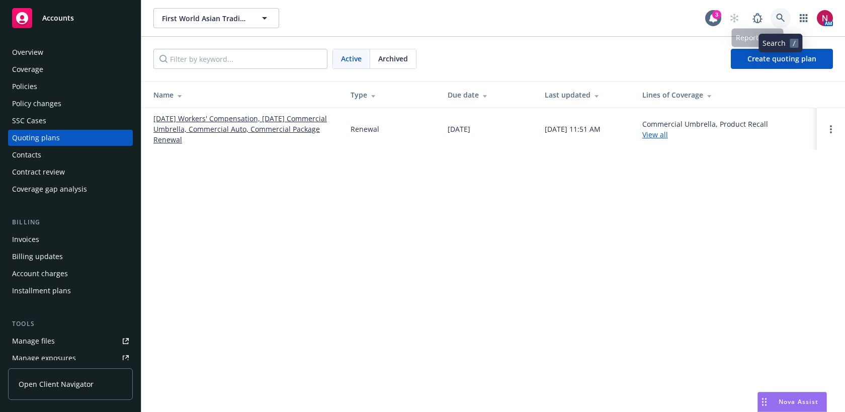
click at [786, 12] on link at bounding box center [780, 18] width 20 height 20
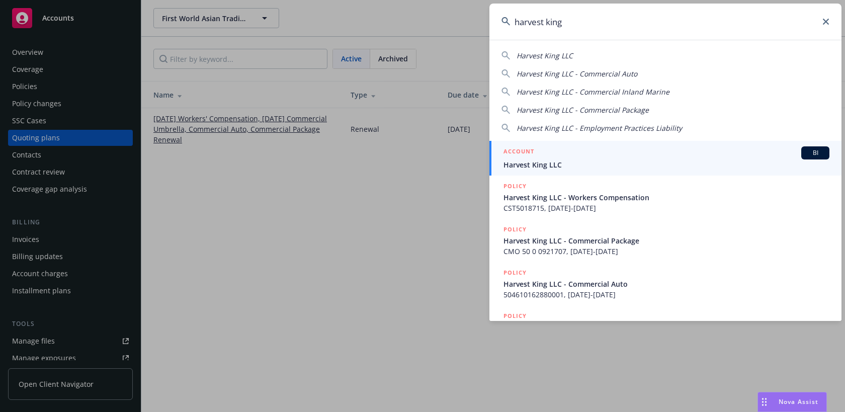
type input "harvest king"
click at [669, 155] on div "ACCOUNT BI" at bounding box center [666, 152] width 326 height 13
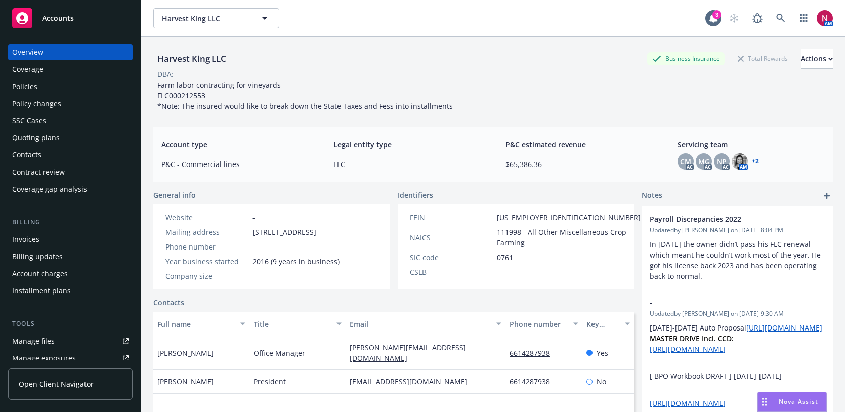
click at [173, 308] on link "Contacts" at bounding box center [168, 302] width 31 height 11
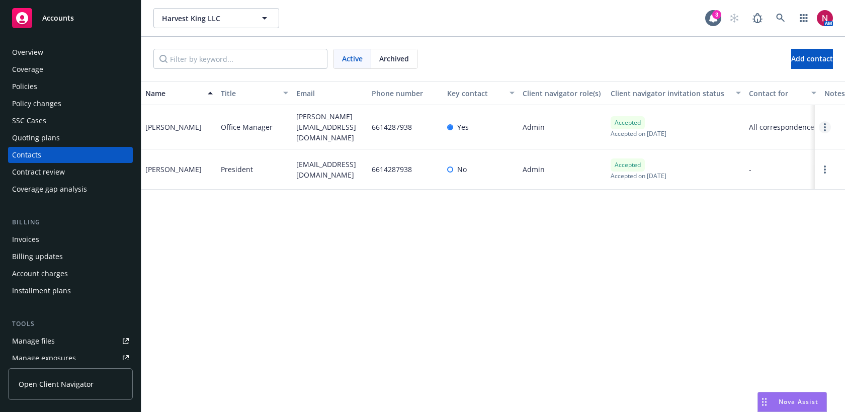
click at [824, 128] on icon "Open options" at bounding box center [825, 127] width 2 height 8
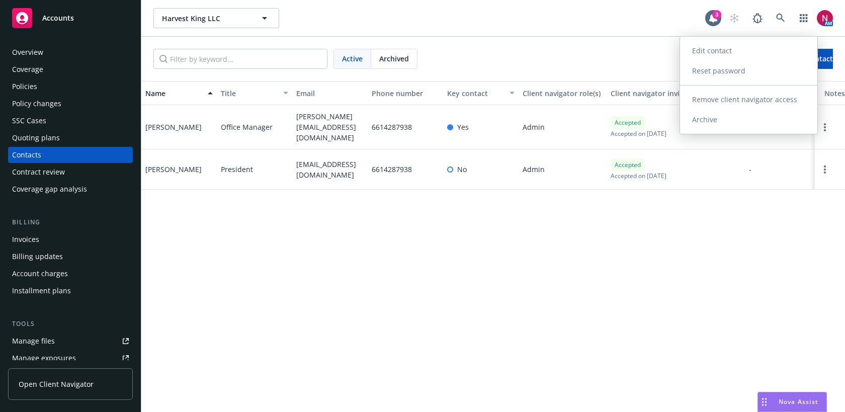
click at [724, 54] on link "Edit contact" at bounding box center [748, 51] width 137 height 20
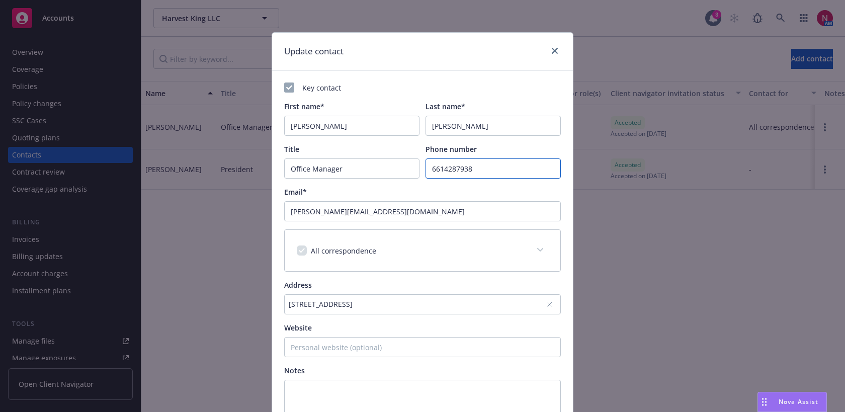
drag, startPoint x: 497, startPoint y: 169, endPoint x: 380, endPoint y: 164, distance: 117.3
click at [380, 164] on div "Title Office Manager Phone number 6614287938" at bounding box center [422, 161] width 277 height 35
paste input "444322"
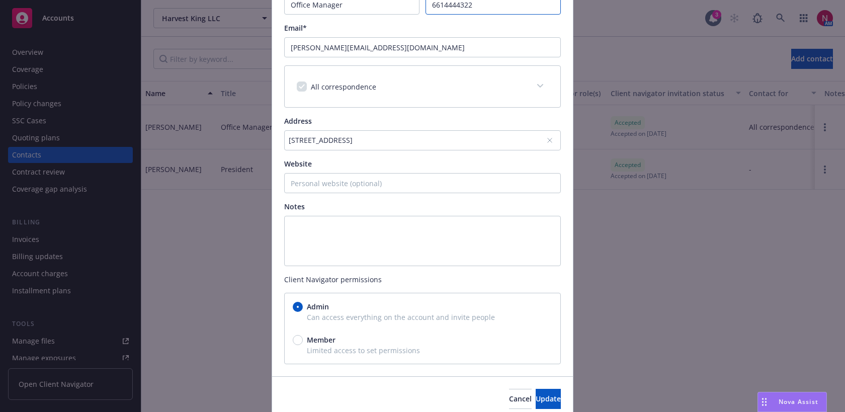
scroll to position [186, 0]
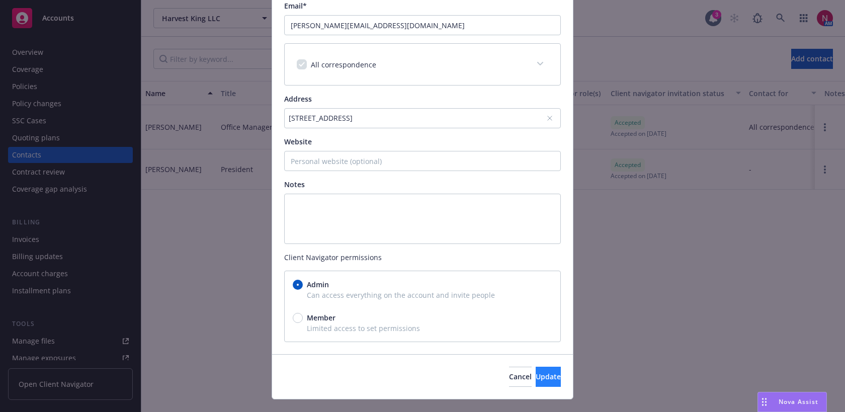
type input "6614444322"
click at [536, 373] on span "Update" at bounding box center [548, 377] width 25 height 10
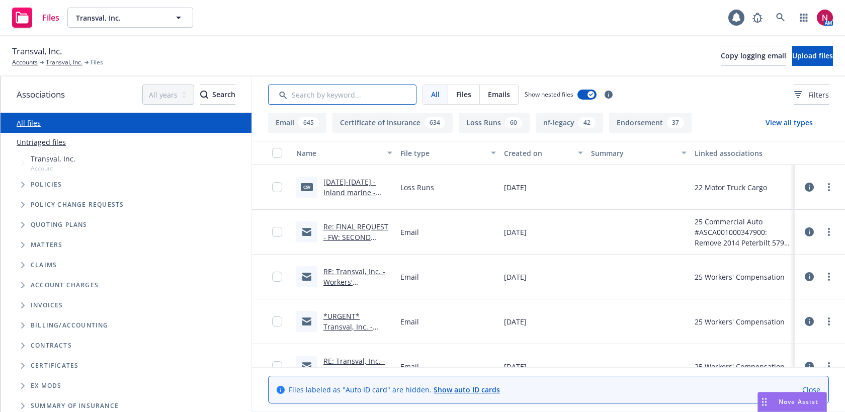
click at [355, 93] on input "Search by keyword..." at bounding box center [342, 94] width 148 height 20
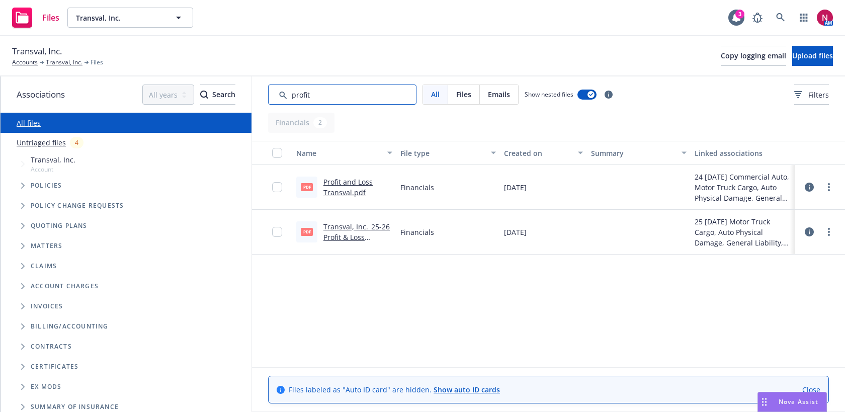
type input "profit"
click at [341, 227] on link "Transval, Inc._25-26 Profit & Loss Sheet.pdf" at bounding box center [356, 237] width 66 height 31
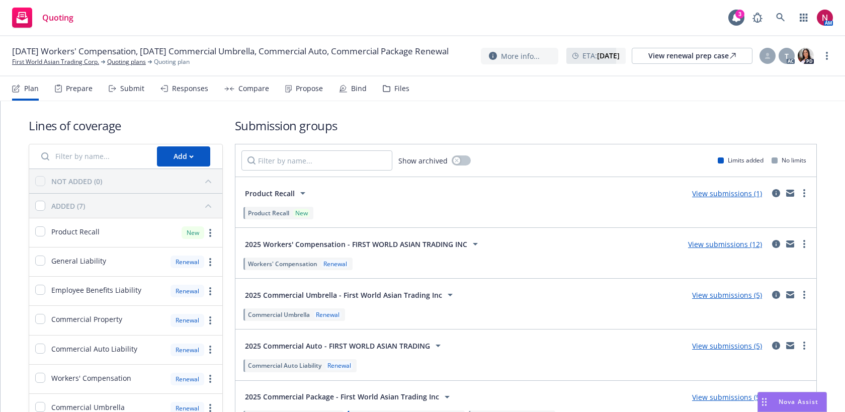
click at [173, 91] on div "Responses" at bounding box center [190, 88] width 36 height 8
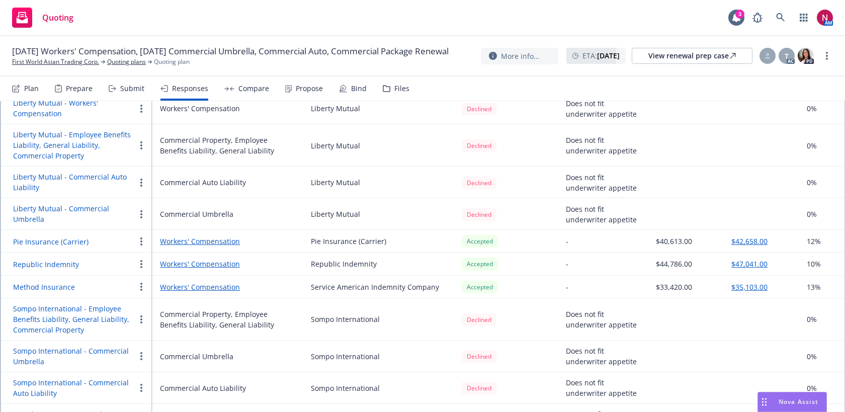
scroll to position [591, 0]
